Goal: Transaction & Acquisition: Purchase product/service

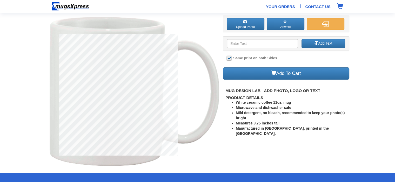
click at [245, 26] on label "Upload Photo" at bounding box center [246, 24] width 38 height 12
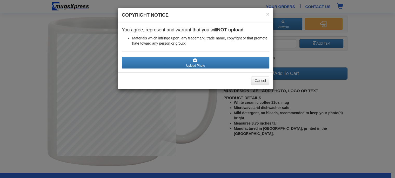
click at [205, 64] on label "Upload Photo" at bounding box center [195, 63] width 147 height 12
click at [182, 68] on input "Upload Photo" at bounding box center [152, 70] width 59 height 5
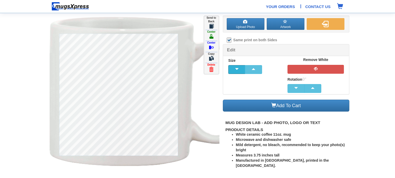
click at [237, 72] on button "button" at bounding box center [236, 69] width 17 height 9
click at [240, 71] on span "button" at bounding box center [237, 69] width 10 height 4
click at [241, 71] on button "button" at bounding box center [236, 69] width 17 height 9
click at [242, 73] on button "button" at bounding box center [236, 69] width 17 height 9
click at [242, 72] on button "button" at bounding box center [236, 69] width 17 height 9
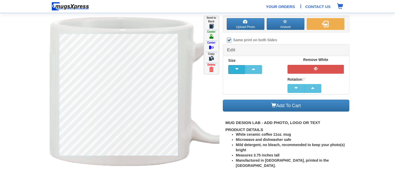
click at [242, 72] on button "button" at bounding box center [236, 69] width 17 height 9
click at [242, 73] on button "button" at bounding box center [236, 69] width 17 height 9
click at [243, 72] on button "button" at bounding box center [236, 69] width 17 height 9
click at [243, 71] on button "button" at bounding box center [236, 69] width 17 height 9
click at [242, 70] on button "button" at bounding box center [236, 69] width 17 height 9
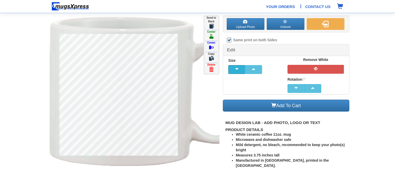
click at [242, 70] on button "button" at bounding box center [236, 69] width 17 height 9
click at [242, 71] on button "button" at bounding box center [236, 69] width 17 height 9
click at [257, 73] on button "button" at bounding box center [253, 69] width 17 height 9
click at [259, 74] on button "button" at bounding box center [253, 69] width 17 height 9
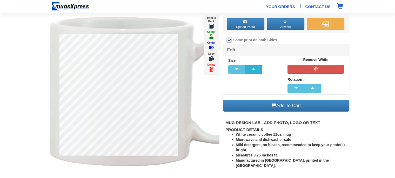
click at [260, 71] on button "button" at bounding box center [253, 69] width 17 height 9
click at [261, 71] on button "button" at bounding box center [253, 69] width 17 height 9
click at [261, 72] on button "button" at bounding box center [253, 69] width 17 height 9
click at [260, 72] on button "button" at bounding box center [253, 69] width 17 height 9
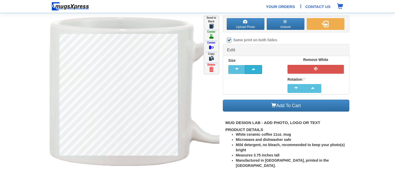
click at [260, 72] on button "button" at bounding box center [253, 69] width 17 height 9
click at [238, 74] on button "button" at bounding box center [236, 69] width 17 height 9
click at [239, 72] on button "button" at bounding box center [236, 69] width 17 height 9
click at [238, 73] on button "button" at bounding box center [236, 69] width 17 height 9
click at [325, 71] on button "button" at bounding box center [315, 69] width 57 height 9
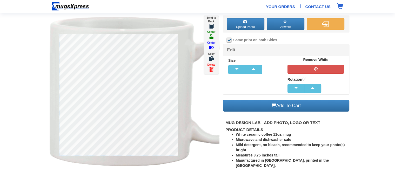
click at [204, 153] on img at bounding box center [156, 92] width 212 height 152
click at [256, 69] on span "button" at bounding box center [253, 69] width 10 height 4
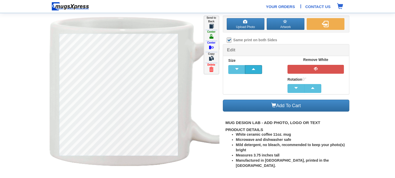
click at [256, 69] on span "button" at bounding box center [253, 69] width 10 height 4
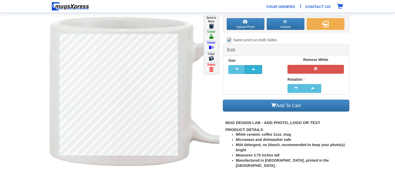
click at [256, 69] on span "button" at bounding box center [253, 69] width 10 height 4
click at [381, 111] on section "Upload Photo Artwork Front Back Click To Edit Click To Edit Color" at bounding box center [197, 87] width 395 height 175
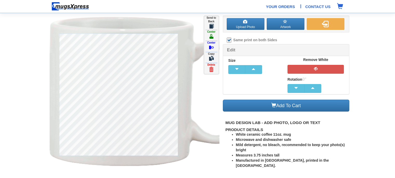
click at [285, 106] on link "Add To Cart" at bounding box center [286, 106] width 127 height 12
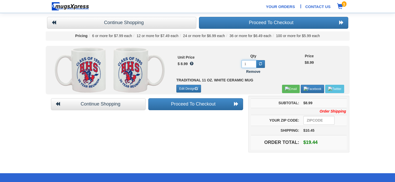
click at [248, 65] on input "1" at bounding box center [249, 64] width 15 height 8
type input "1"
type input "20"
click at [275, 24] on body "Your Orders | Contact Us 1 Your Cart Items Continue Shopping Proceed To Checkou…" at bounding box center [197, 122] width 395 height 245
click at [316, 122] on input "number" at bounding box center [318, 120] width 31 height 9
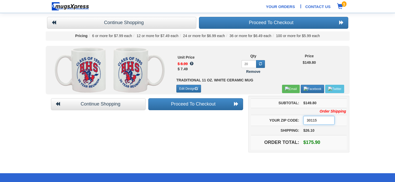
type input "30115"
click at [118, 23] on link "Continue Shopping" at bounding box center [121, 23] width 149 height 12
click at [320, 122] on input "number" at bounding box center [318, 120] width 31 height 9
type input "30115"
click at [295, 20] on link "Proceed To Checkout" at bounding box center [273, 23] width 149 height 12
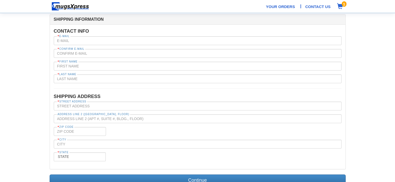
click at [344, 4] on span "1" at bounding box center [344, 3] width 5 height 5
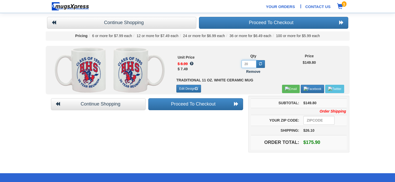
click at [249, 65] on input "20" at bounding box center [249, 64] width 15 height 8
type input "2"
type input "0"
click at [213, 142] on body "Your Orders | Contact Us 1 Your Cart Items Continue Shopping Proceed To Checkou…" at bounding box center [197, 122] width 395 height 245
click at [52, 23] on span at bounding box center [53, 22] width 5 height 5
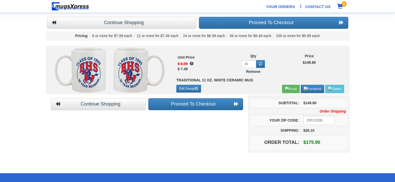
click at [194, 89] on link "Edit Design" at bounding box center [188, 89] width 25 height 8
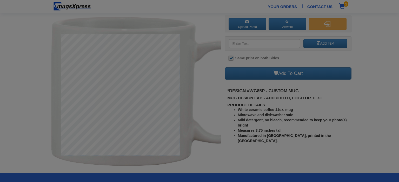
checkbox input "true"
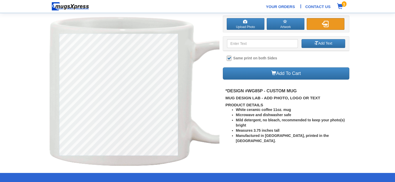
click at [323, 24] on img "button" at bounding box center [325, 24] width 6 height 6
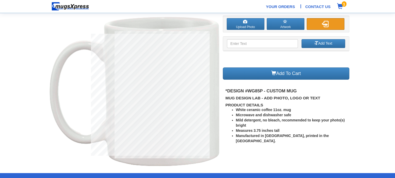
click at [325, 27] on img "button" at bounding box center [325, 24] width 6 height 6
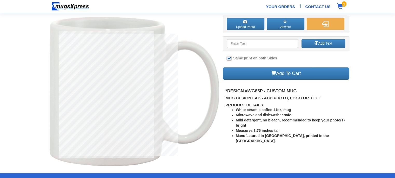
click at [342, 5] on span "1" at bounding box center [344, 3] width 5 height 5
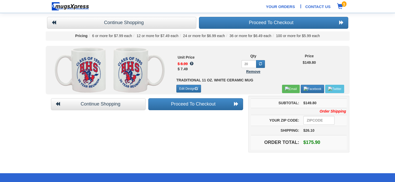
click at [255, 74] on b "Remove" at bounding box center [253, 72] width 14 height 4
